Goal: Information Seeking & Learning: Learn about a topic

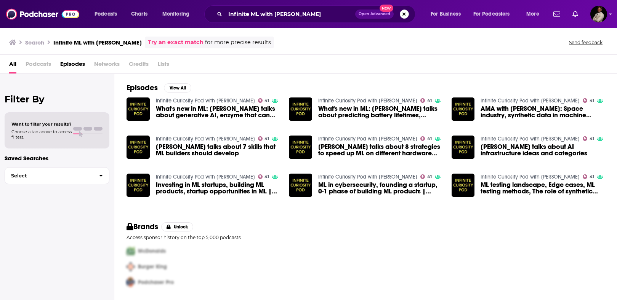
click at [403, 13] on button "Search podcasts, credits, & more..." at bounding box center [404, 14] width 9 height 9
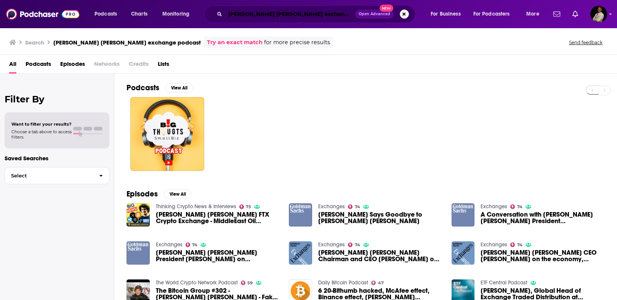
drag, startPoint x: 262, startPoint y: 10, endPoint x: 272, endPoint y: 15, distance: 11.4
click at [262, 12] on input "[PERSON_NAME] [PERSON_NAME] exchange podcast" at bounding box center [290, 14] width 130 height 12
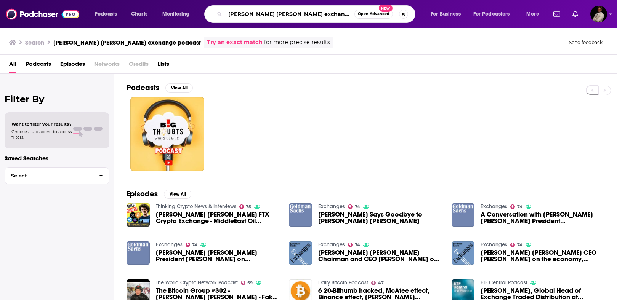
drag, startPoint x: 274, startPoint y: 14, endPoint x: 215, endPoint y: 16, distance: 58.7
click at [215, 16] on div "[PERSON_NAME] [PERSON_NAME] exchange podcast Open Advanced New" at bounding box center [309, 14] width 211 height 18
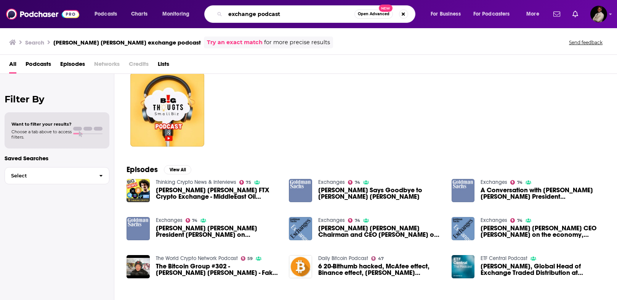
scroll to position [24, 0]
type input "exchange podcast"
click at [326, 196] on span "[PERSON_NAME] Says Goodbye to [PERSON_NAME] [PERSON_NAME]" at bounding box center [380, 193] width 124 height 13
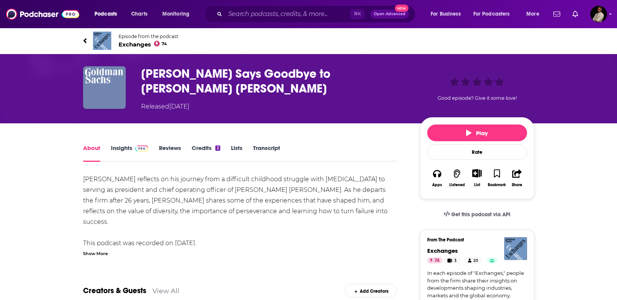
click at [93, 144] on link "About" at bounding box center [91, 153] width 17 height 18
click at [129, 43] on span "Exchanges 74" at bounding box center [148, 44] width 60 height 7
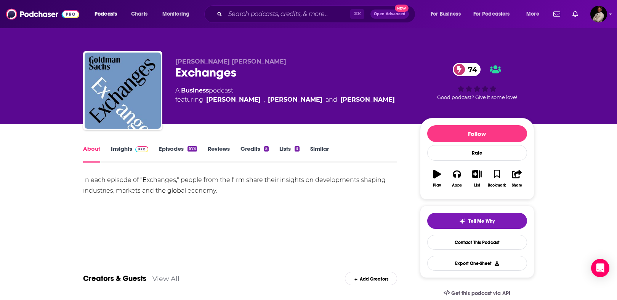
click at [90, 179] on div "In each episode of "Exchanges," people from the firm share their insights on de…" at bounding box center [240, 185] width 314 height 21
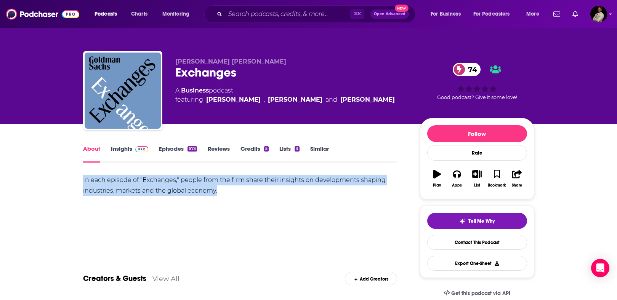
click at [90, 179] on div "In each episode of "Exchanges," people from the firm share their insights on de…" at bounding box center [240, 185] width 314 height 21
copy div "In each episode of "Exchanges," people from the firm share their insights on de…"
click at [126, 145] on link "Insights" at bounding box center [130, 154] width 38 height 18
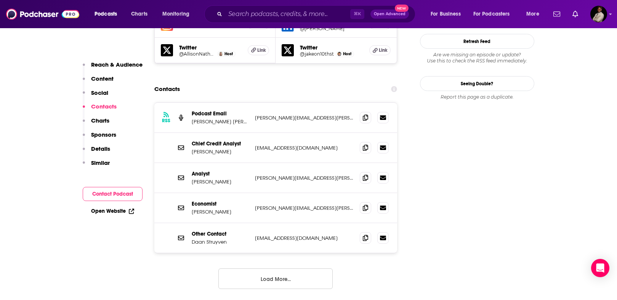
scroll to position [742, 0]
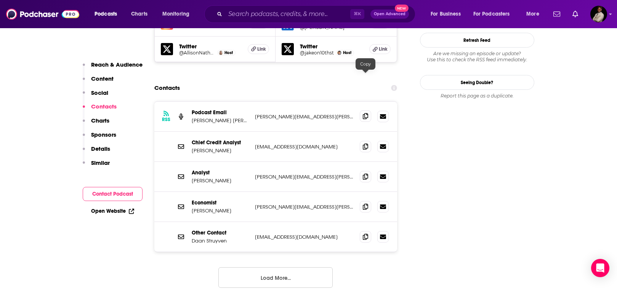
click at [367, 113] on icon at bounding box center [365, 116] width 5 height 6
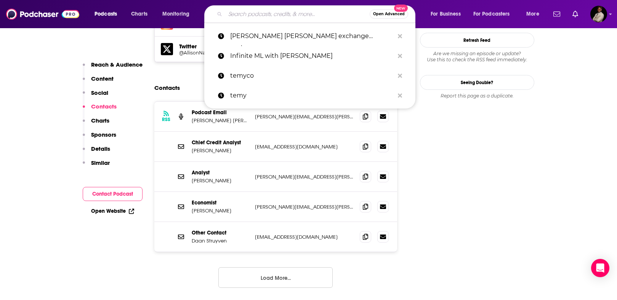
click at [248, 17] on input "Search podcasts, credits, & more..." at bounding box center [297, 14] width 144 height 12
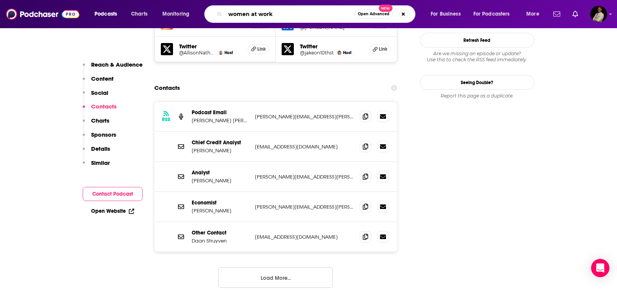
type input "women at work"
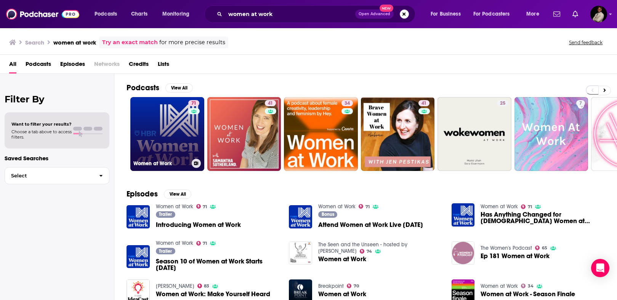
click at [155, 149] on link "71 Women at Work" at bounding box center [167, 134] width 74 height 74
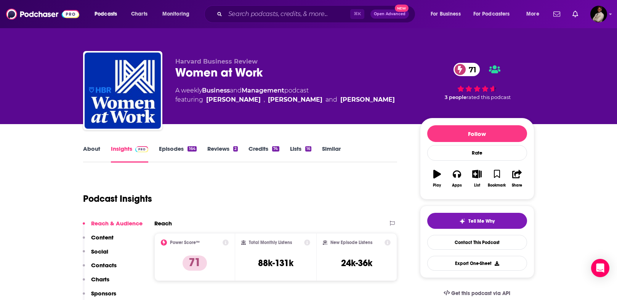
click at [98, 149] on link "About" at bounding box center [91, 154] width 17 height 18
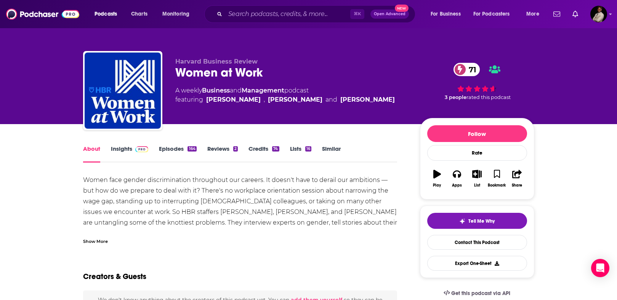
scroll to position [7, 0]
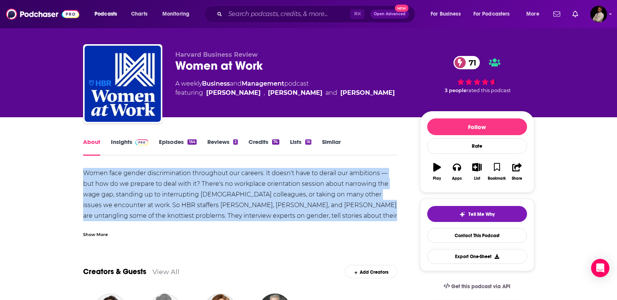
drag, startPoint x: 74, startPoint y: 168, endPoint x: 211, endPoint y: 228, distance: 149.6
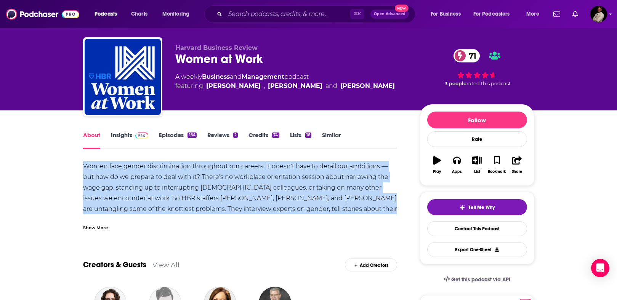
scroll to position [14, 0]
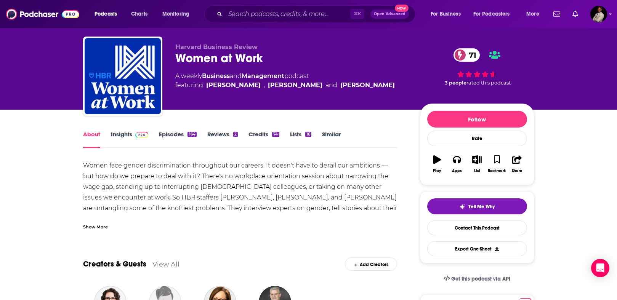
click at [96, 226] on div "Show More" at bounding box center [95, 226] width 25 height 7
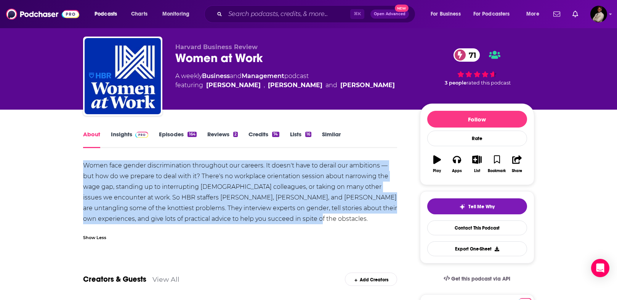
drag, startPoint x: 293, startPoint y: 217, endPoint x: 70, endPoint y: 167, distance: 228.7
copy div "Women face gender discrimination throughout our careers. It doesn't have to der…"
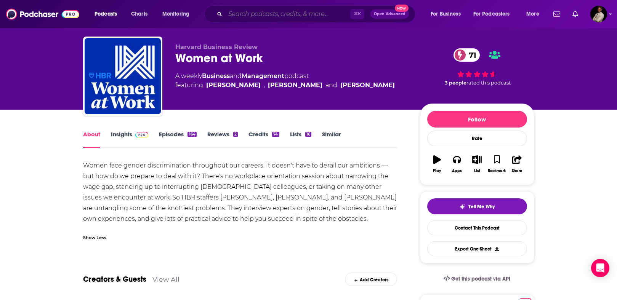
click at [241, 18] on input "Search podcasts, credits, & more..." at bounding box center [287, 14] width 125 height 12
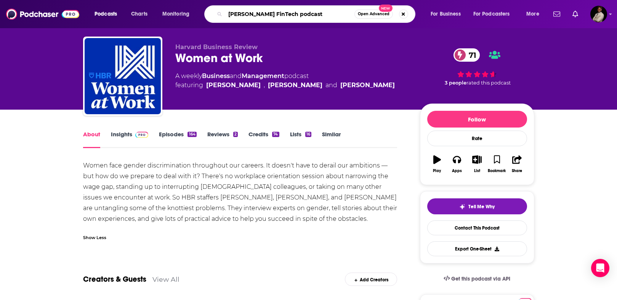
type input "[PERSON_NAME] FinTech podcast"
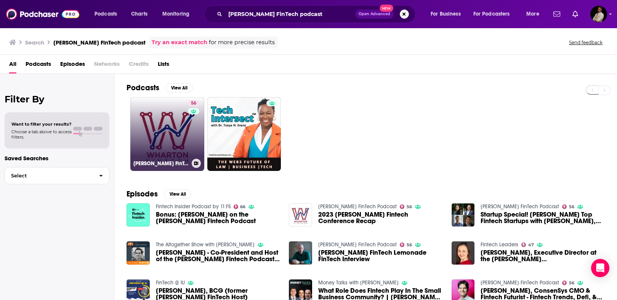
click at [150, 134] on link "56 [PERSON_NAME] FinTech Podcast" at bounding box center [167, 134] width 74 height 74
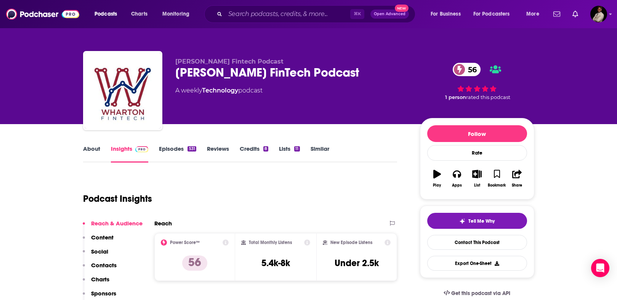
click at [89, 150] on link "About" at bounding box center [91, 154] width 17 height 18
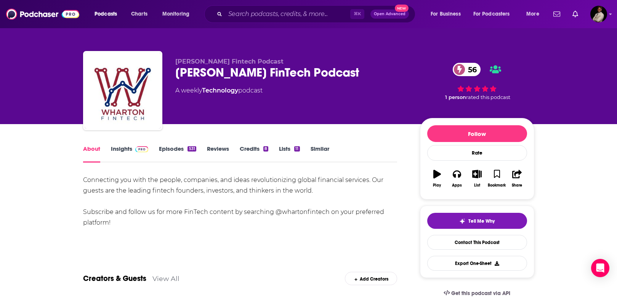
click at [124, 150] on link "Insights" at bounding box center [130, 154] width 38 height 18
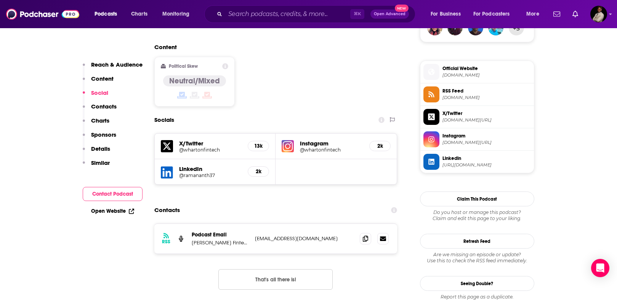
scroll to position [587, 0]
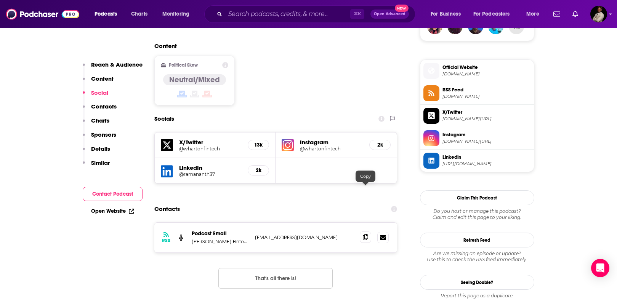
click at [364, 234] on icon at bounding box center [365, 237] width 5 height 6
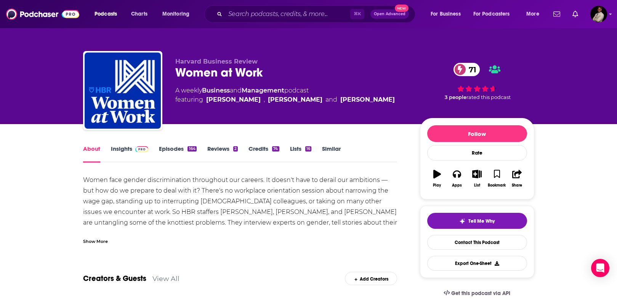
click at [116, 149] on link "Insights" at bounding box center [130, 154] width 38 height 18
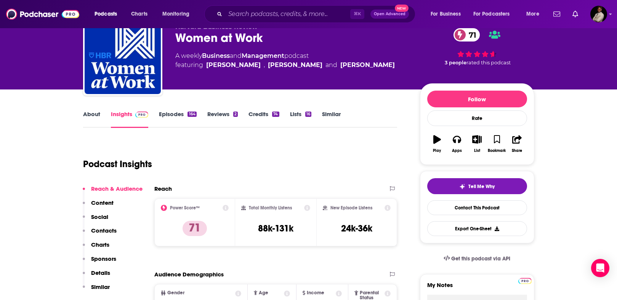
scroll to position [48, 0]
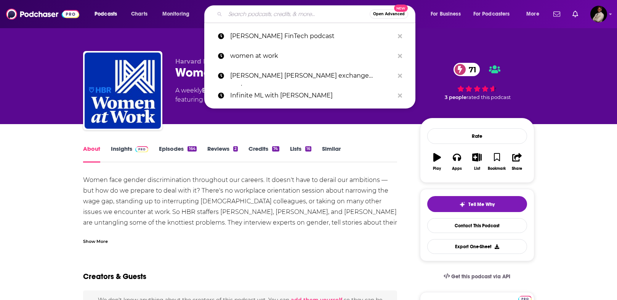
click at [285, 20] on input "Search podcasts, credits, & more..." at bounding box center [297, 14] width 144 height 12
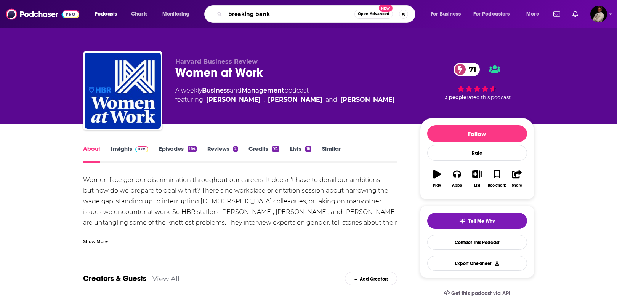
type input "breaking bank"
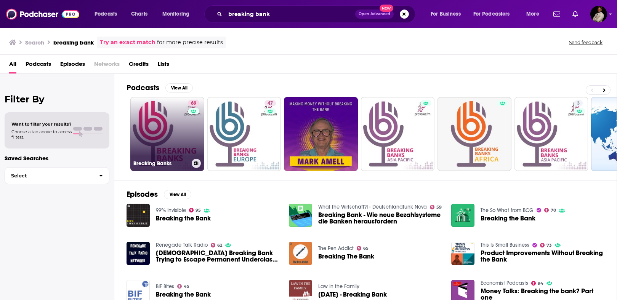
click at [182, 132] on link "69 Breaking Banks" at bounding box center [167, 134] width 74 height 74
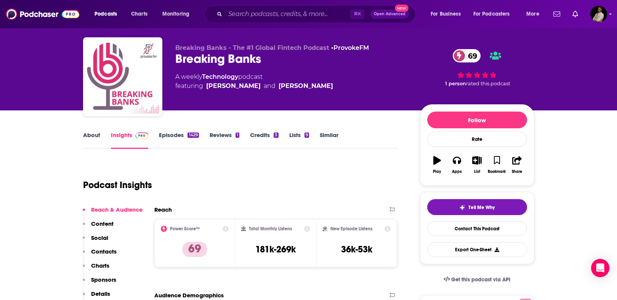
scroll to position [18, 0]
